Goal: Task Accomplishment & Management: Use online tool/utility

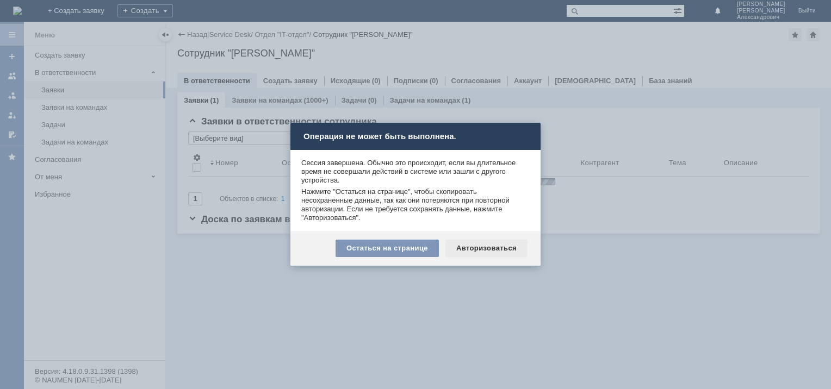
click at [471, 247] on div "Авторизоваться" at bounding box center [486, 248] width 82 height 17
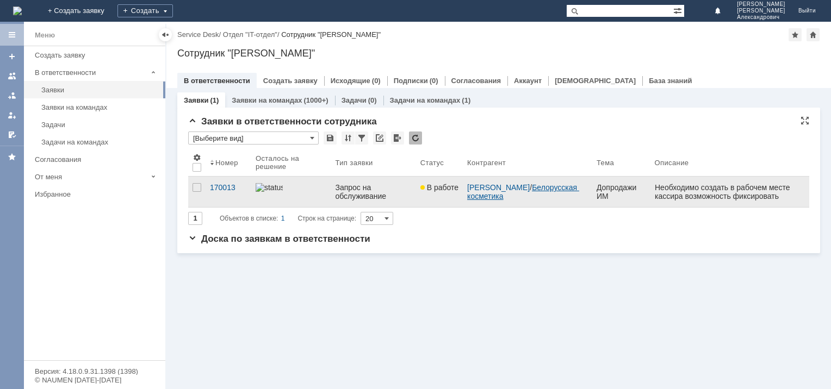
click at [485, 196] on link "Белорусская косметика" at bounding box center [523, 191] width 112 height 17
click at [226, 185] on div "170013" at bounding box center [228, 187] width 37 height 9
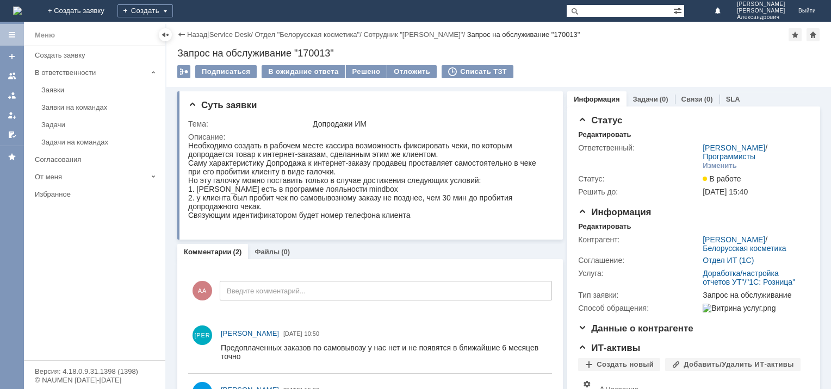
click at [801, 94] on div "Информация Задачи (0) Связи (0) SLA" at bounding box center [693, 98] width 253 height 15
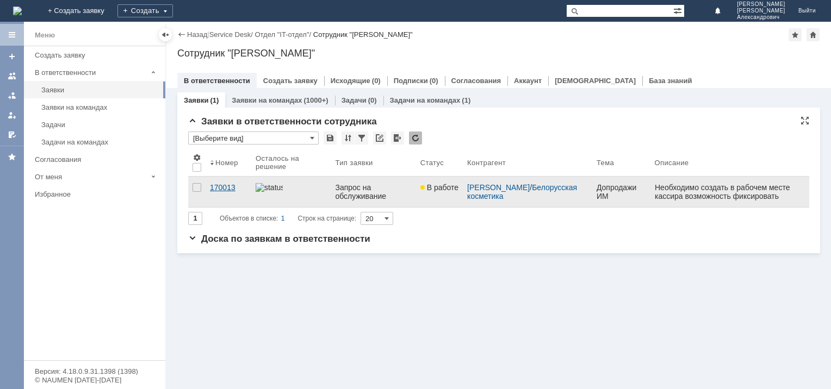
click at [228, 185] on div "170013" at bounding box center [228, 187] width 37 height 9
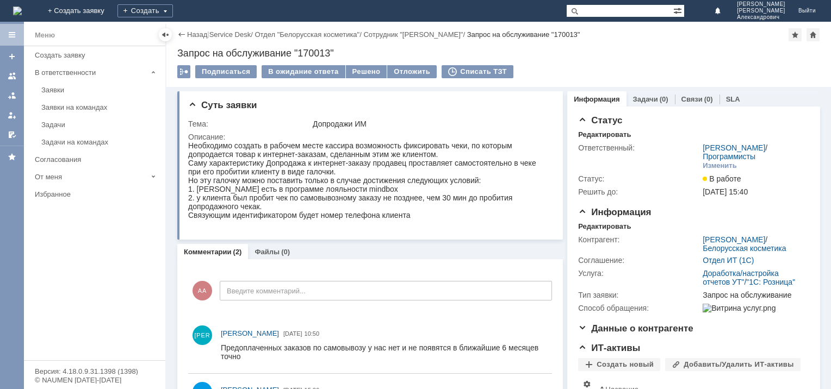
click at [602, 9] on input "text" at bounding box center [619, 10] width 107 height 13
paste input "172758"
type input "172758"
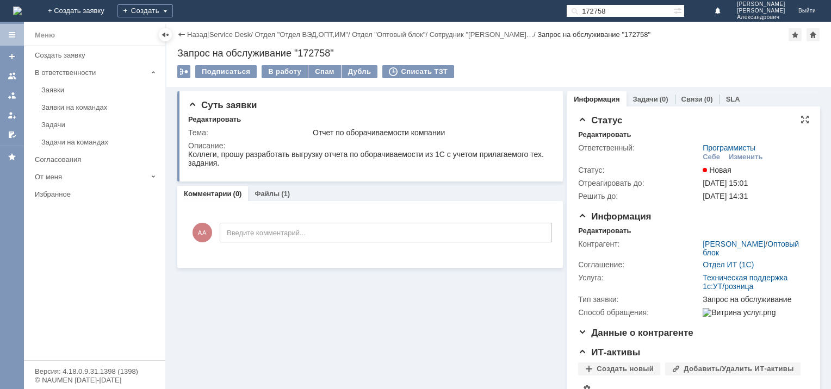
click at [594, 183] on div "Отреагировать до:" at bounding box center [639, 183] width 122 height 9
click at [702, 182] on span "[DATE] 15:01" at bounding box center [724, 183] width 45 height 9
click at [720, 183] on span "[DATE] 15:01" at bounding box center [724, 183] width 45 height 9
click at [285, 70] on div "В работу" at bounding box center [284, 71] width 46 height 13
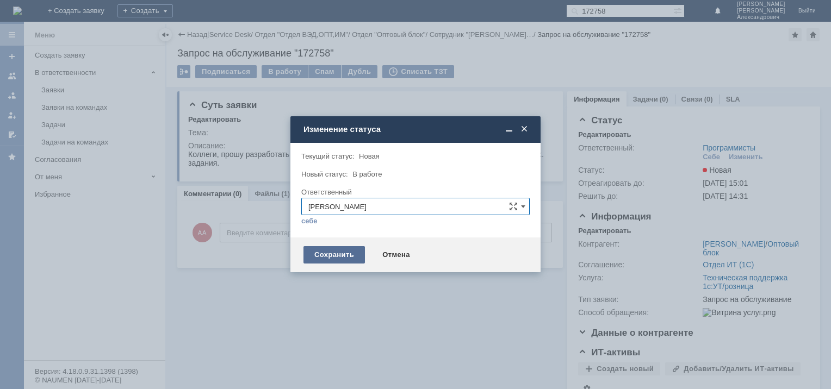
click at [339, 252] on div "Сохранить" at bounding box center [333, 254] width 61 height 17
